Goal: Task Accomplishment & Management: Use online tool/utility

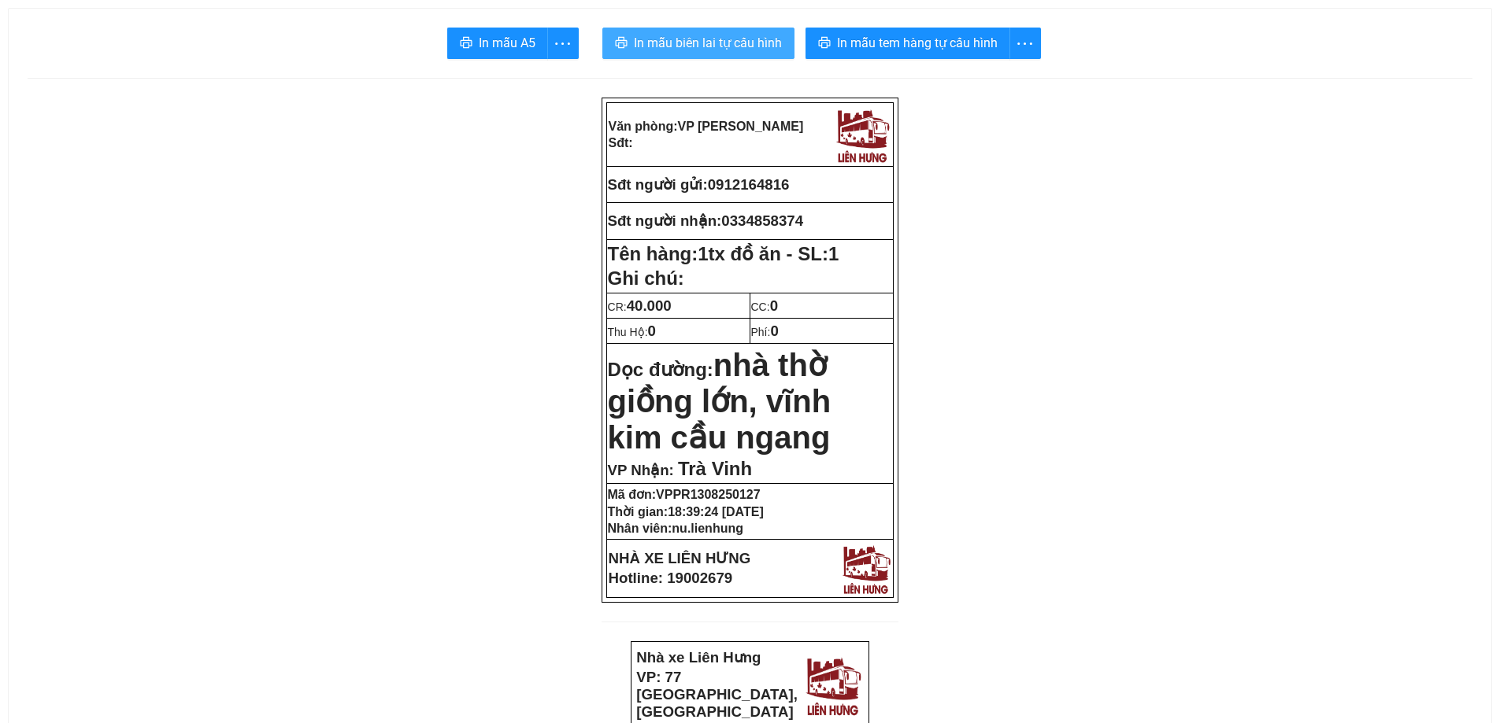
click at [716, 53] on span "In mẫu biên lai tự cấu hình" at bounding box center [708, 43] width 148 height 20
